Goal: Task Accomplishment & Management: Use online tool/utility

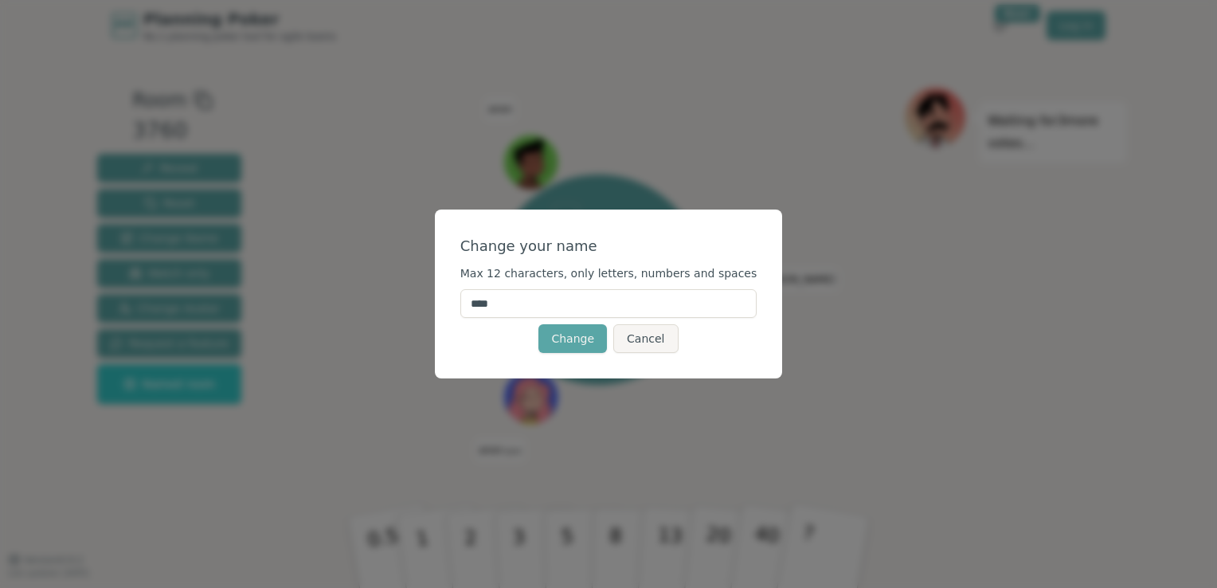
drag, startPoint x: 513, startPoint y: 312, endPoint x: 257, endPoint y: 280, distance: 258.6
click at [257, 280] on div "Change your name Max 12 characters, only letters, numbers and spaces **** Chang…" at bounding box center [608, 294] width 1217 height 588
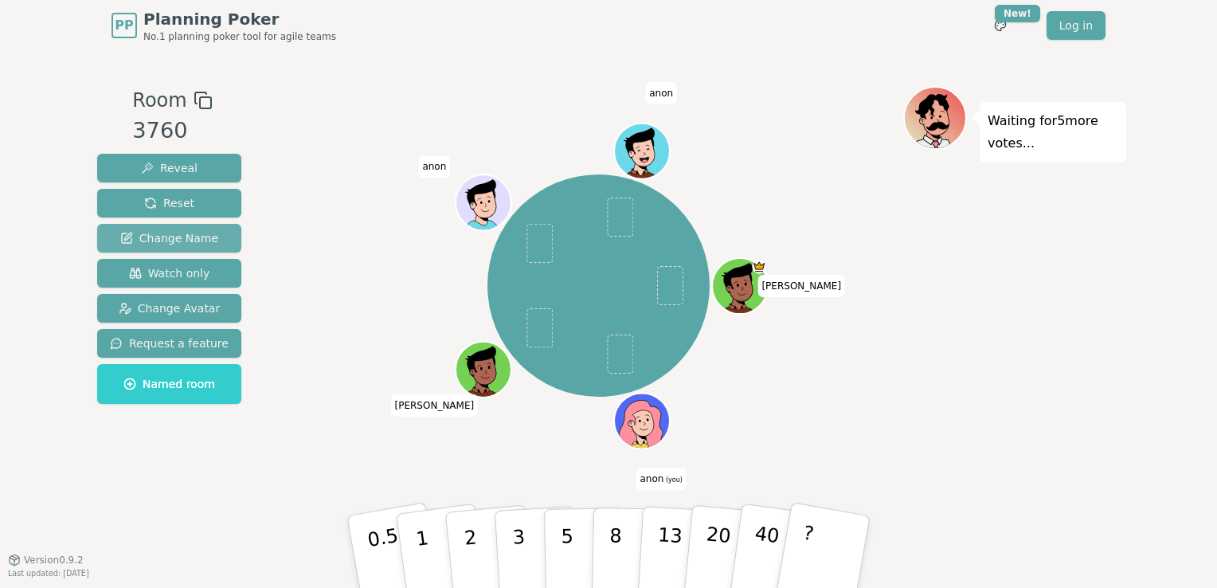
click at [152, 244] on span "Change Name" at bounding box center [169, 238] width 98 height 16
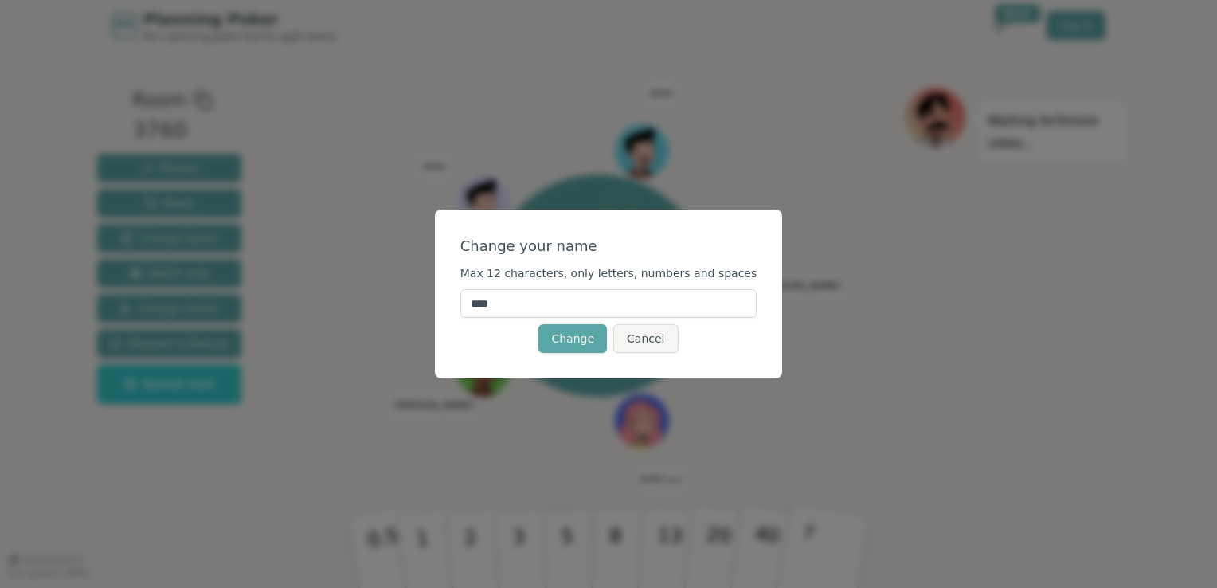
click at [500, 310] on input "****" at bounding box center [609, 303] width 297 height 29
type input "*******"
click button "Change" at bounding box center [573, 338] width 69 height 29
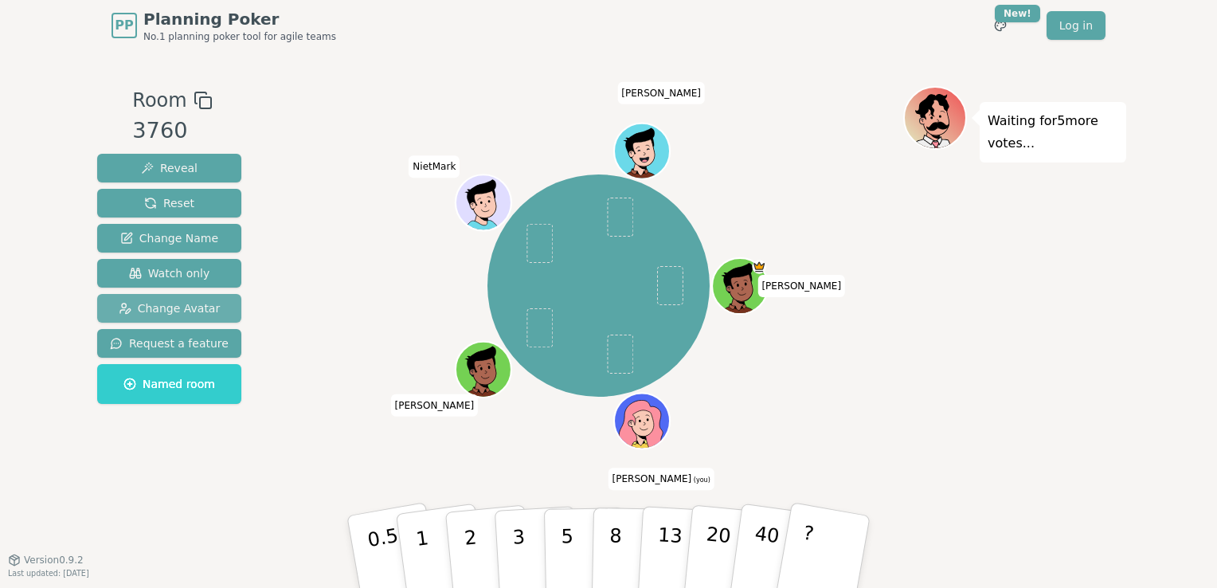
click at [129, 298] on button "Change Avatar" at bounding box center [169, 308] width 144 height 29
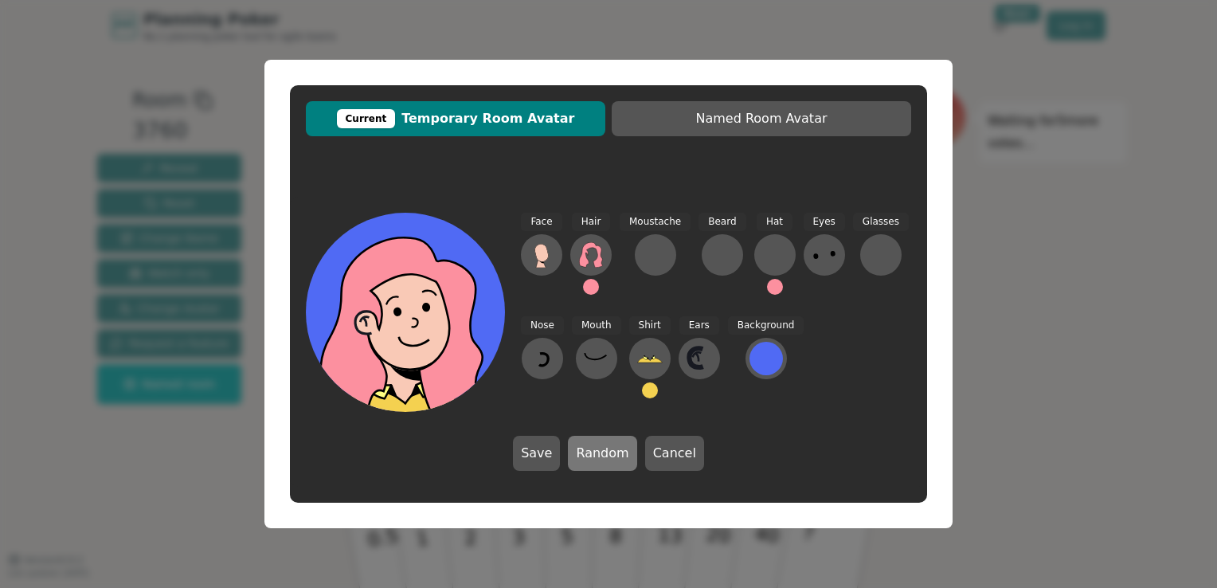
click at [590, 447] on button "Random" at bounding box center [602, 453] width 69 height 35
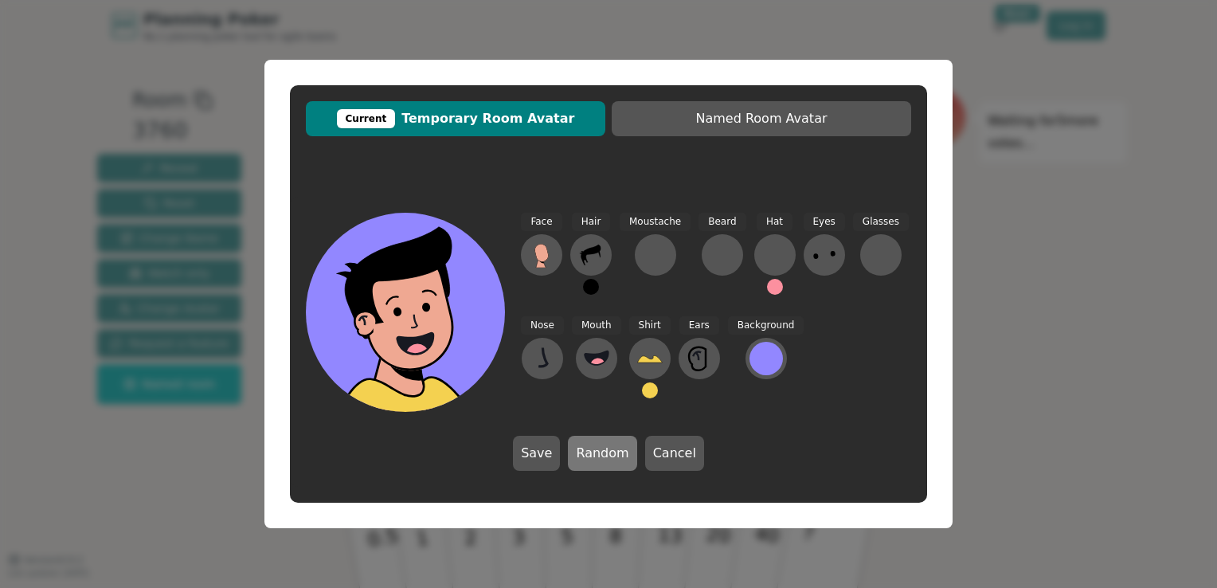
click at [612, 456] on button "Random" at bounding box center [602, 453] width 69 height 35
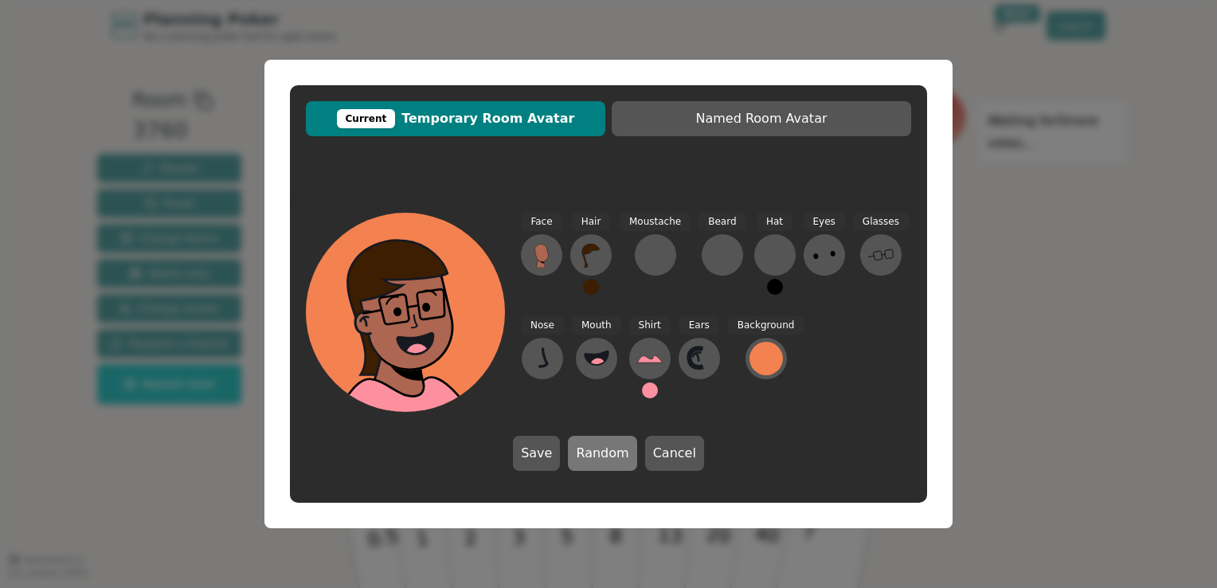
click at [612, 457] on button "Random" at bounding box center [602, 453] width 69 height 35
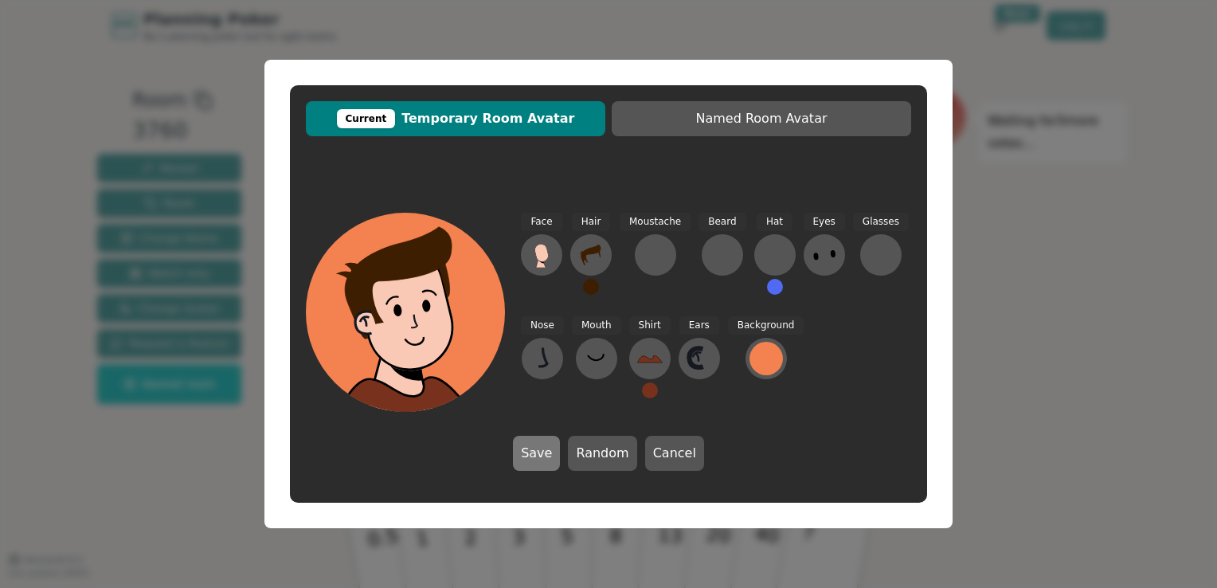
click at [544, 453] on button "Save" at bounding box center [536, 453] width 47 height 35
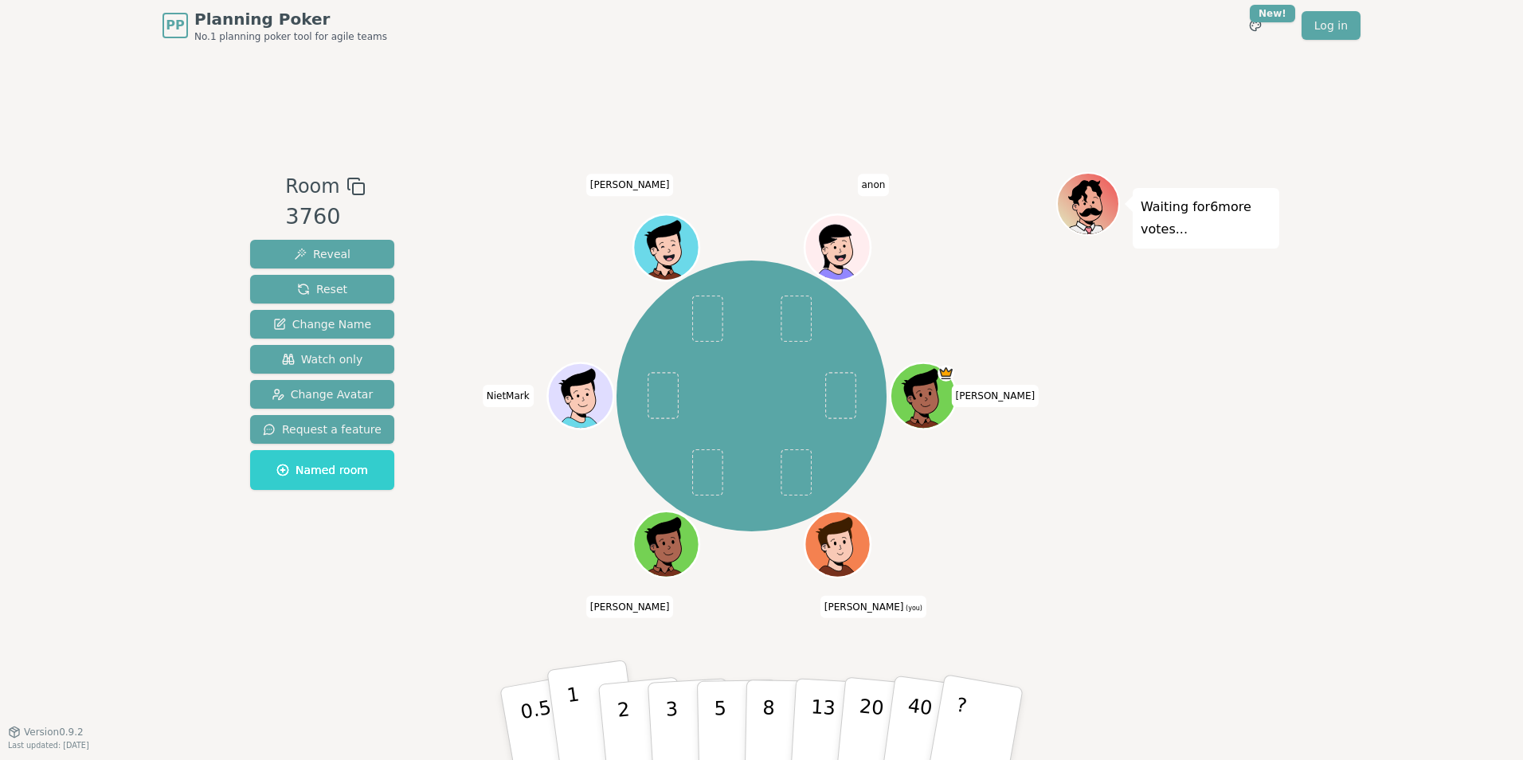
click at [589, 587] on button "1" at bounding box center [594, 724] width 95 height 129
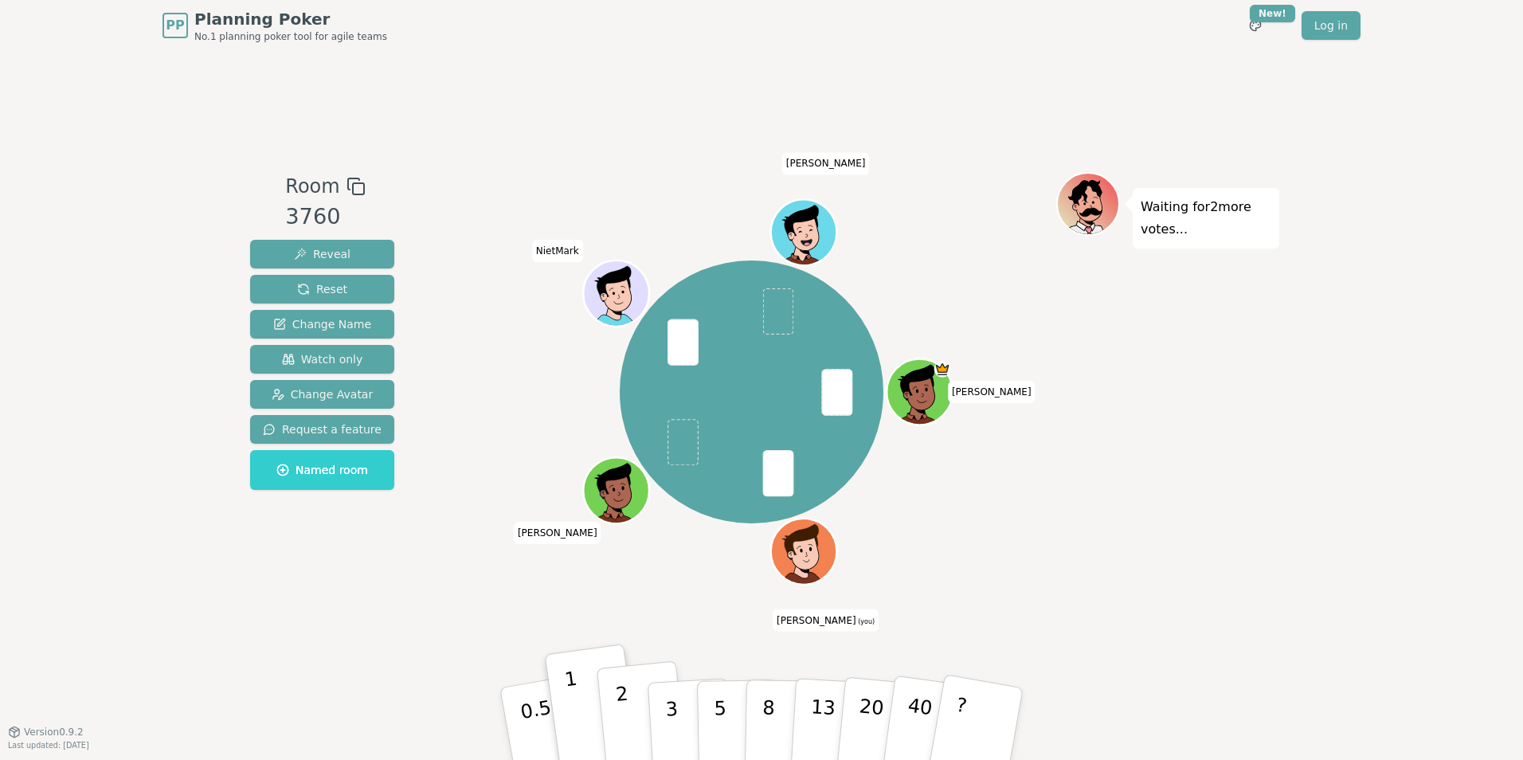
click at [608, 587] on button "2" at bounding box center [642, 724] width 91 height 127
click at [712, 587] on button "5" at bounding box center [738, 724] width 82 height 121
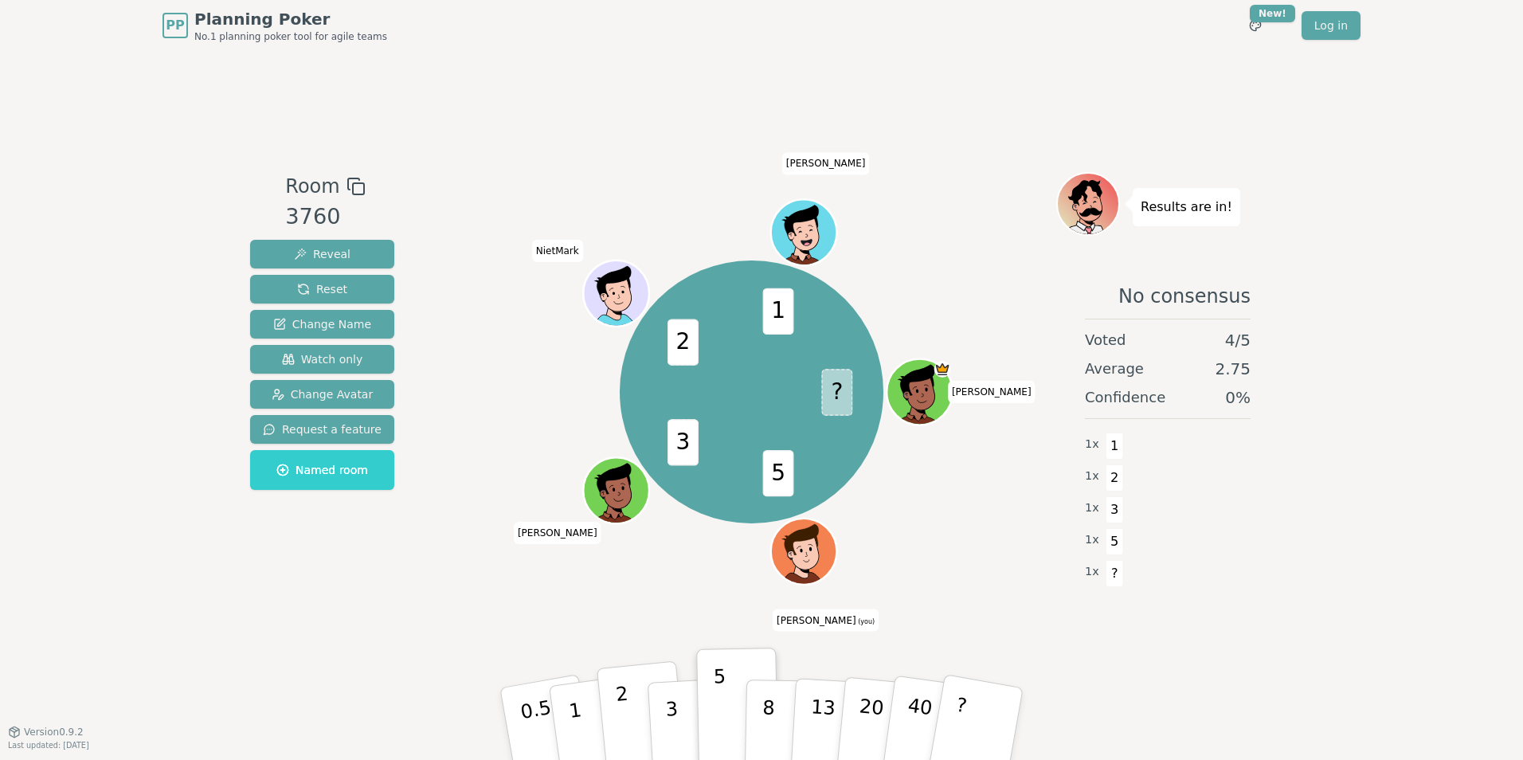
click at [625, 587] on p "2" at bounding box center [625, 726] width 21 height 87
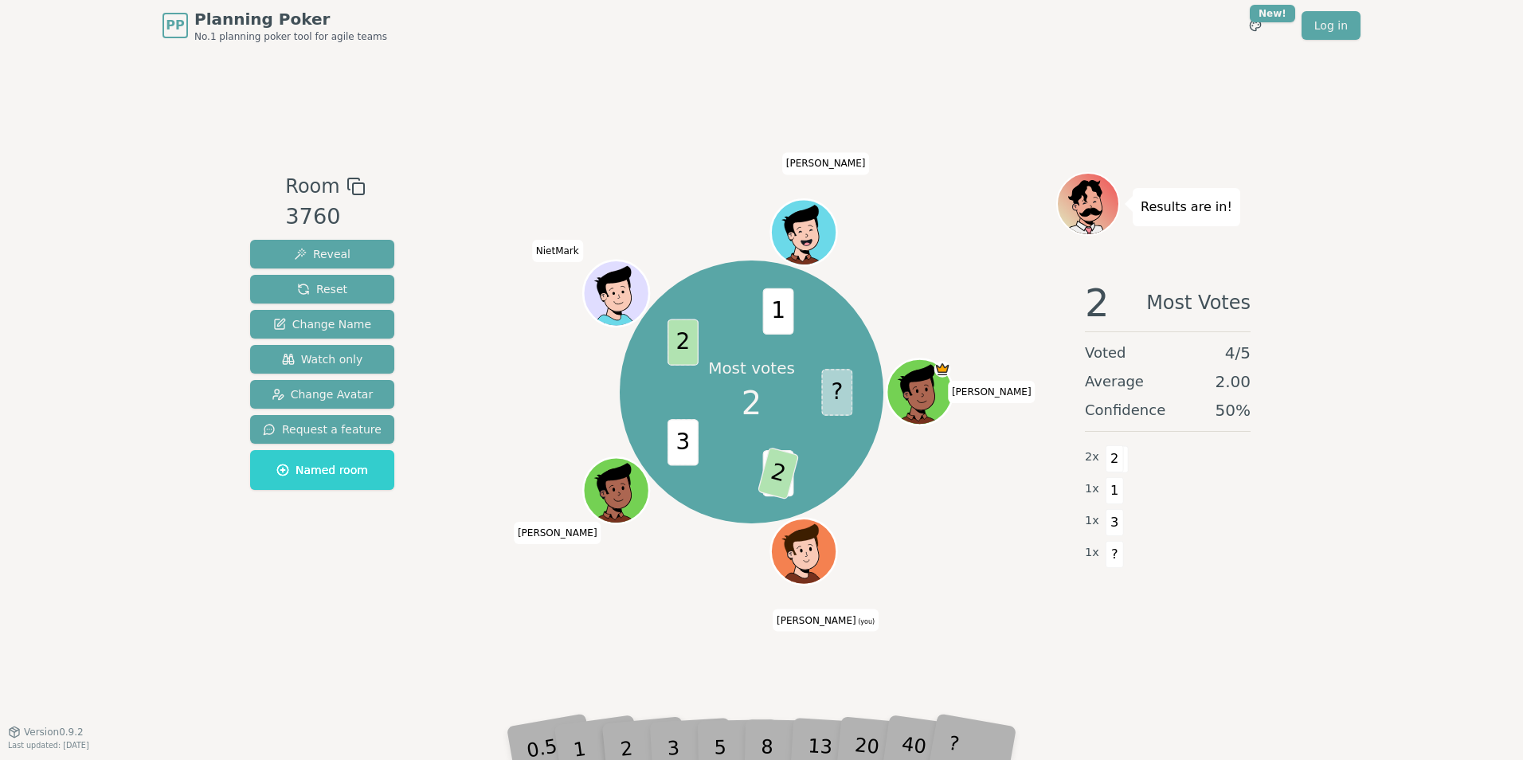
click at [671, 587] on div "3" at bounding box center [690, 724] width 51 height 58
click at [673, 587] on div "3" at bounding box center [690, 724] width 51 height 58
drag, startPoint x: 673, startPoint y: 751, endPoint x: 665, endPoint y: 744, distance: 10.8
click at [665, 587] on div "2" at bounding box center [642, 724] width 53 height 60
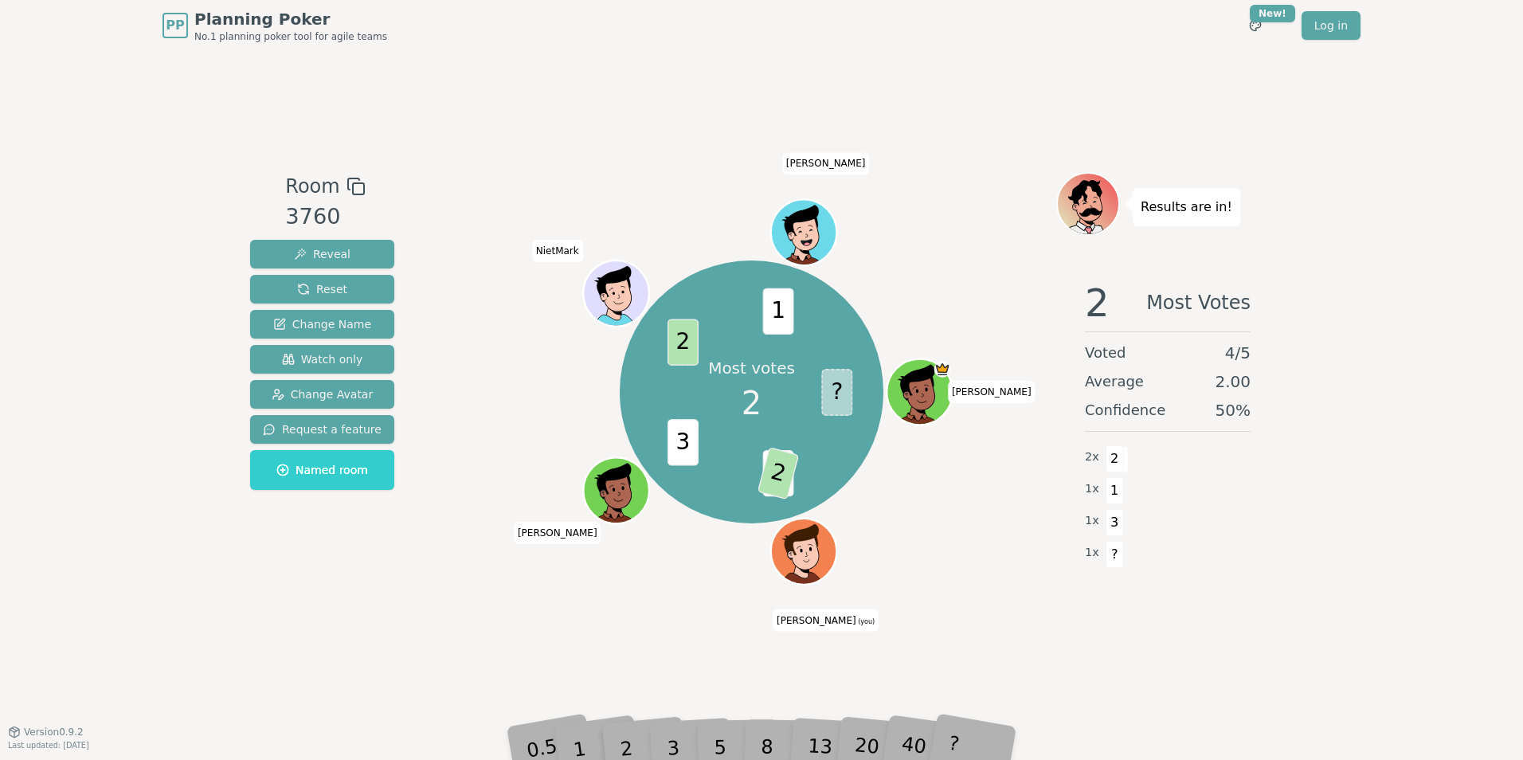
click at [665, 587] on div "2" at bounding box center [642, 724] width 53 height 60
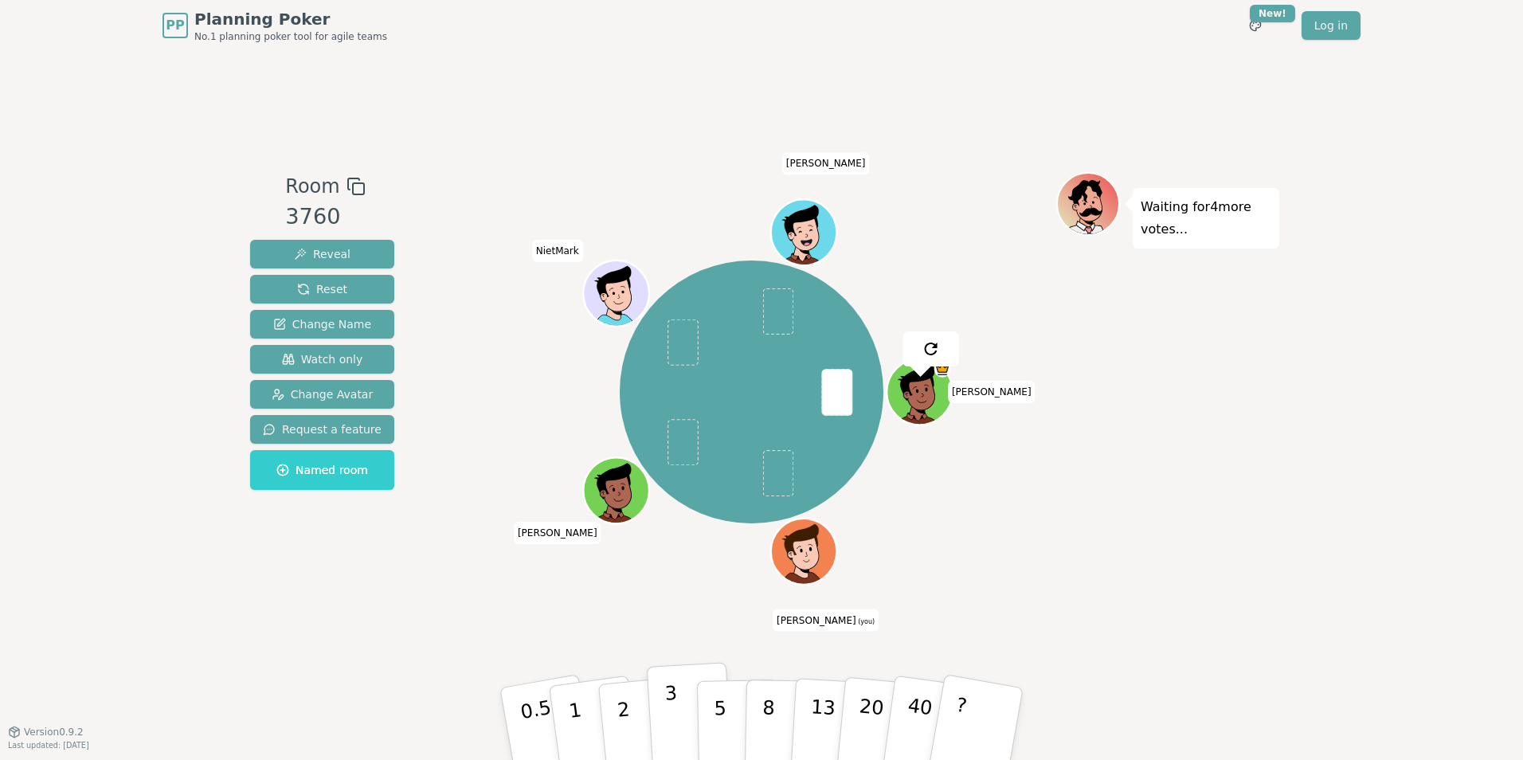
click at [665, 587] on button "3" at bounding box center [690, 724] width 87 height 124
click at [567, 587] on button "1" at bounding box center [594, 724] width 95 height 129
click at [668, 587] on p "3" at bounding box center [674, 725] width 18 height 87
click at [665, 587] on button "3" at bounding box center [690, 724] width 87 height 124
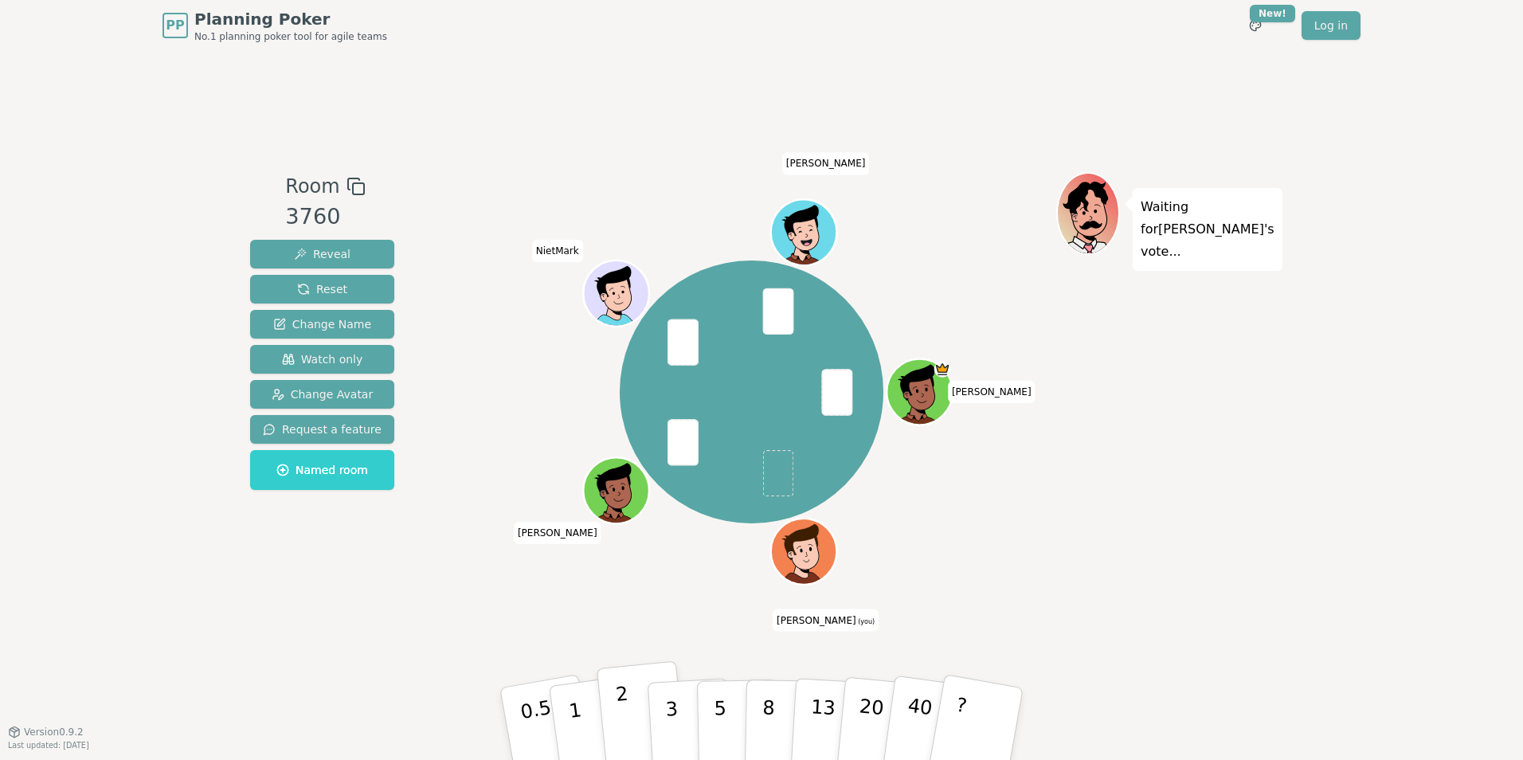
click at [640, 587] on button "2" at bounding box center [642, 724] width 91 height 127
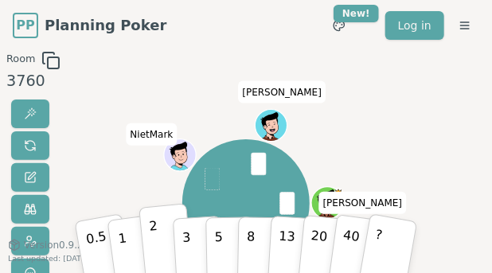
click at [164, 242] on button "2" at bounding box center [166, 241] width 54 height 76
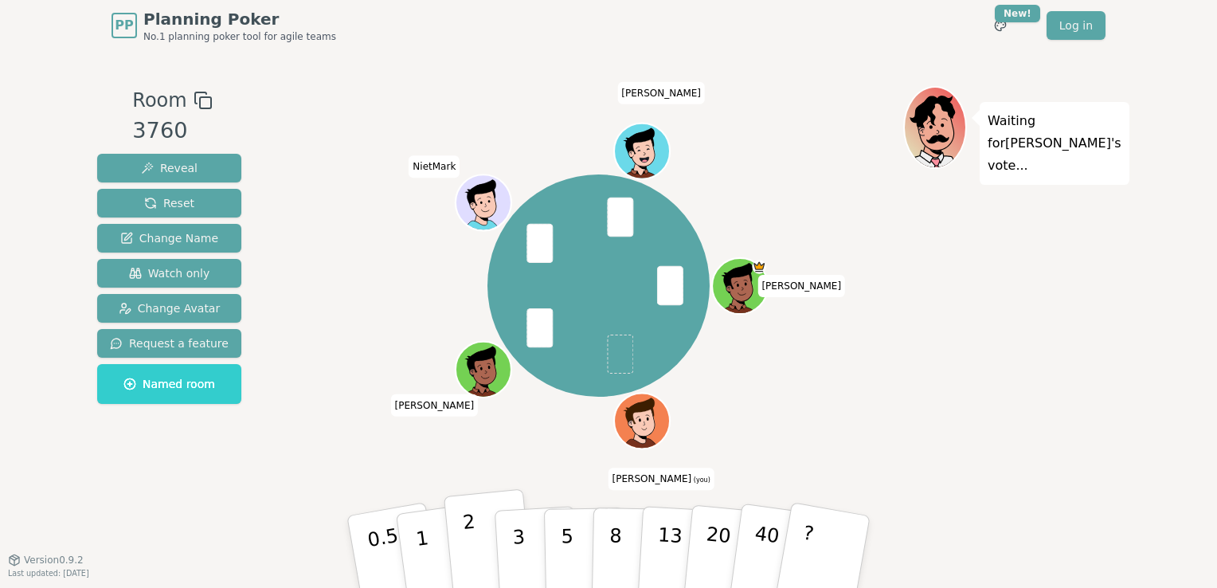
click at [475, 561] on p "2" at bounding box center [472, 554] width 21 height 87
